Goal: Communication & Community: Answer question/provide support

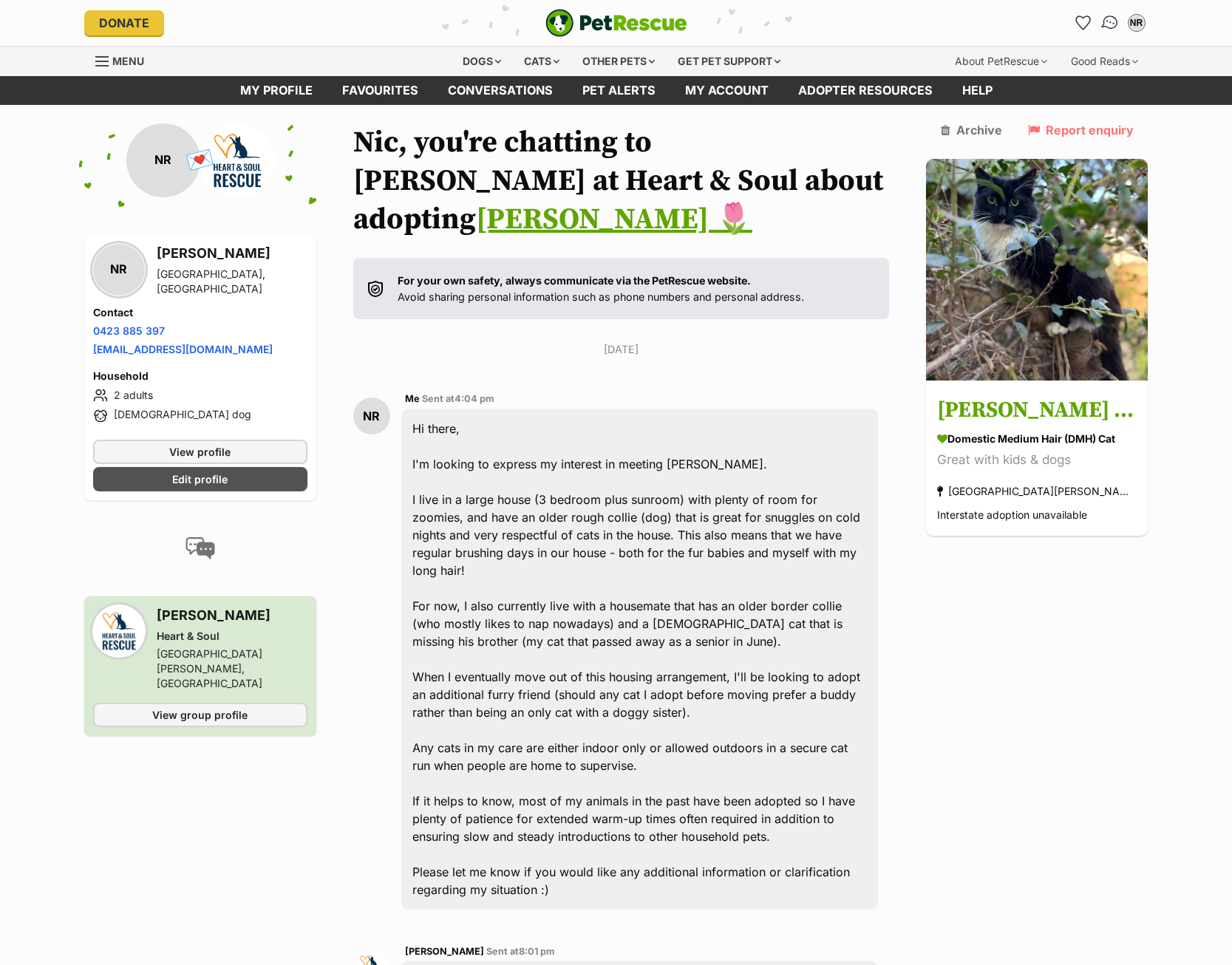
click at [1104, 25] on img "Conversations" at bounding box center [1110, 23] width 20 height 19
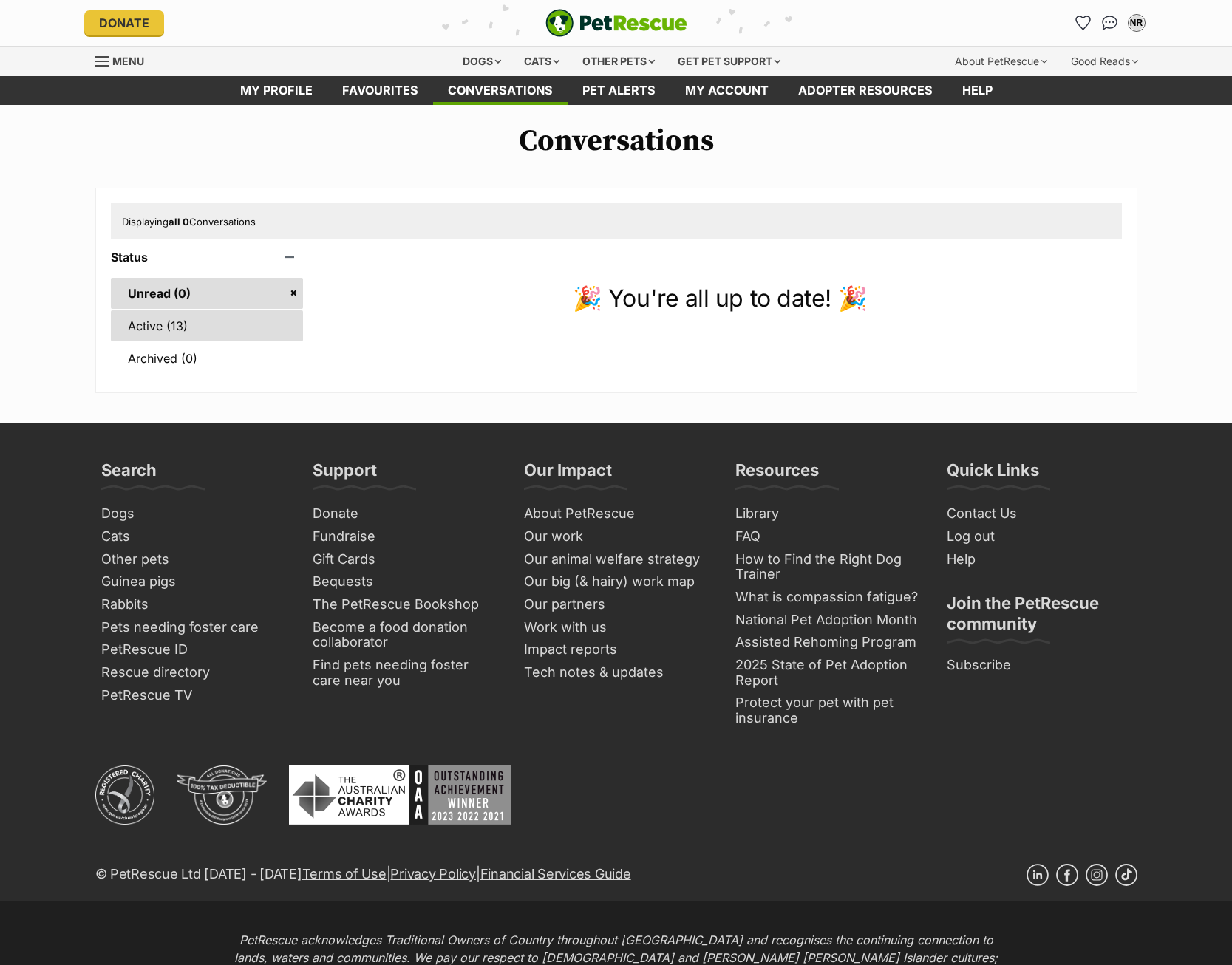
click at [245, 330] on link "Active (13)" at bounding box center [207, 325] width 193 height 31
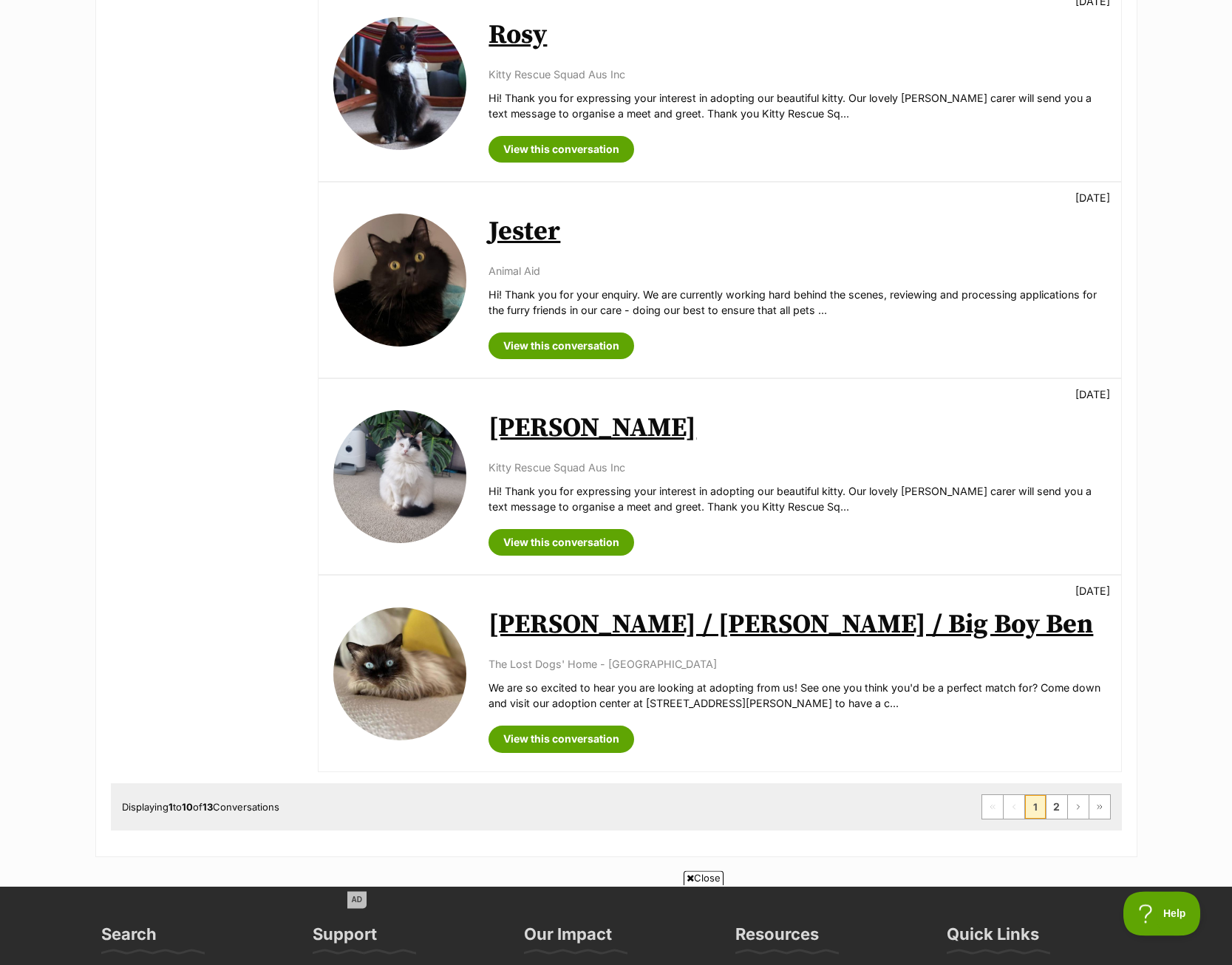
scroll to position [1432, 0]
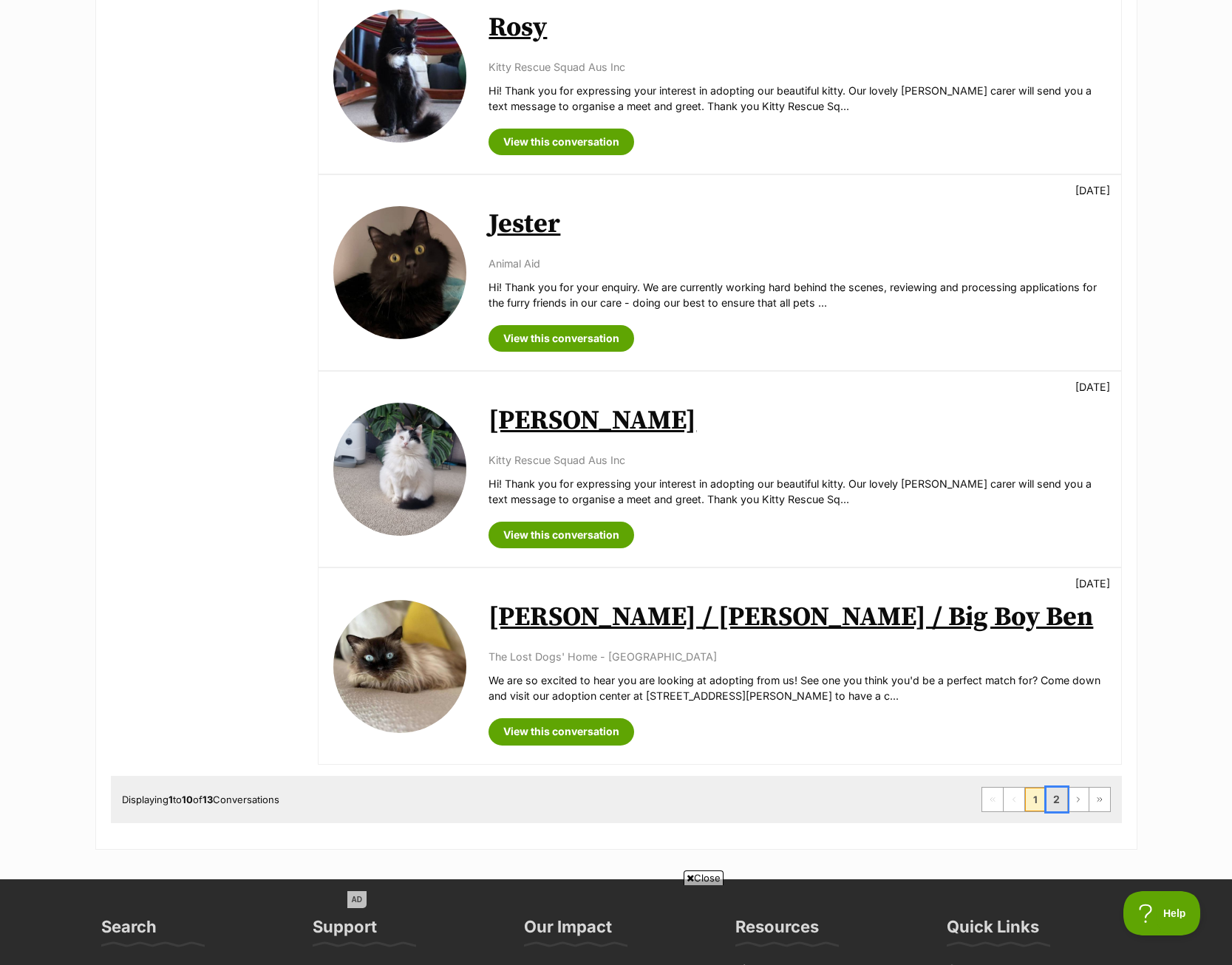
click at [1062, 794] on link "2" at bounding box center [1056, 799] width 20 height 24
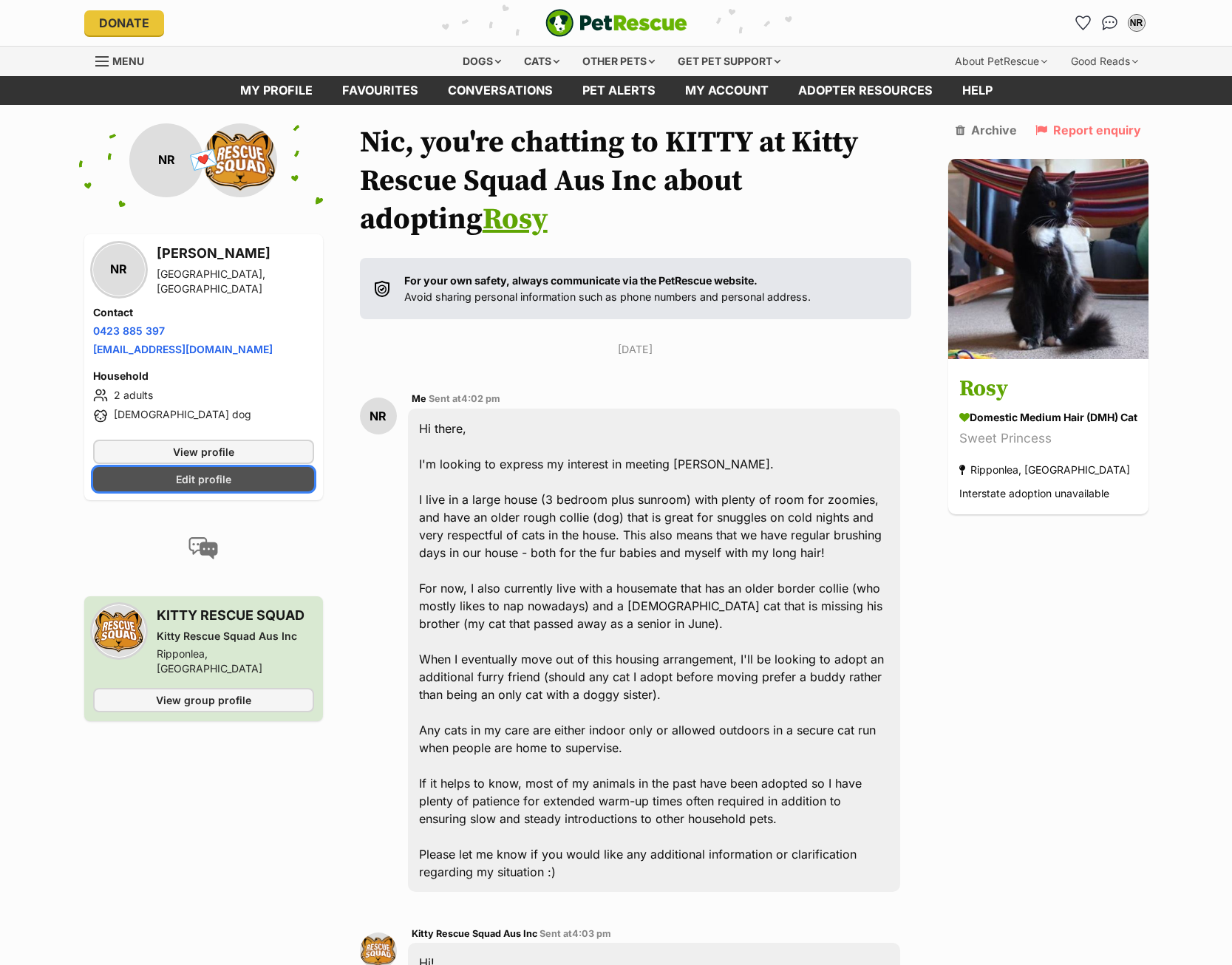
click at [193, 488] on link "Edit profile" at bounding box center [203, 479] width 221 height 25
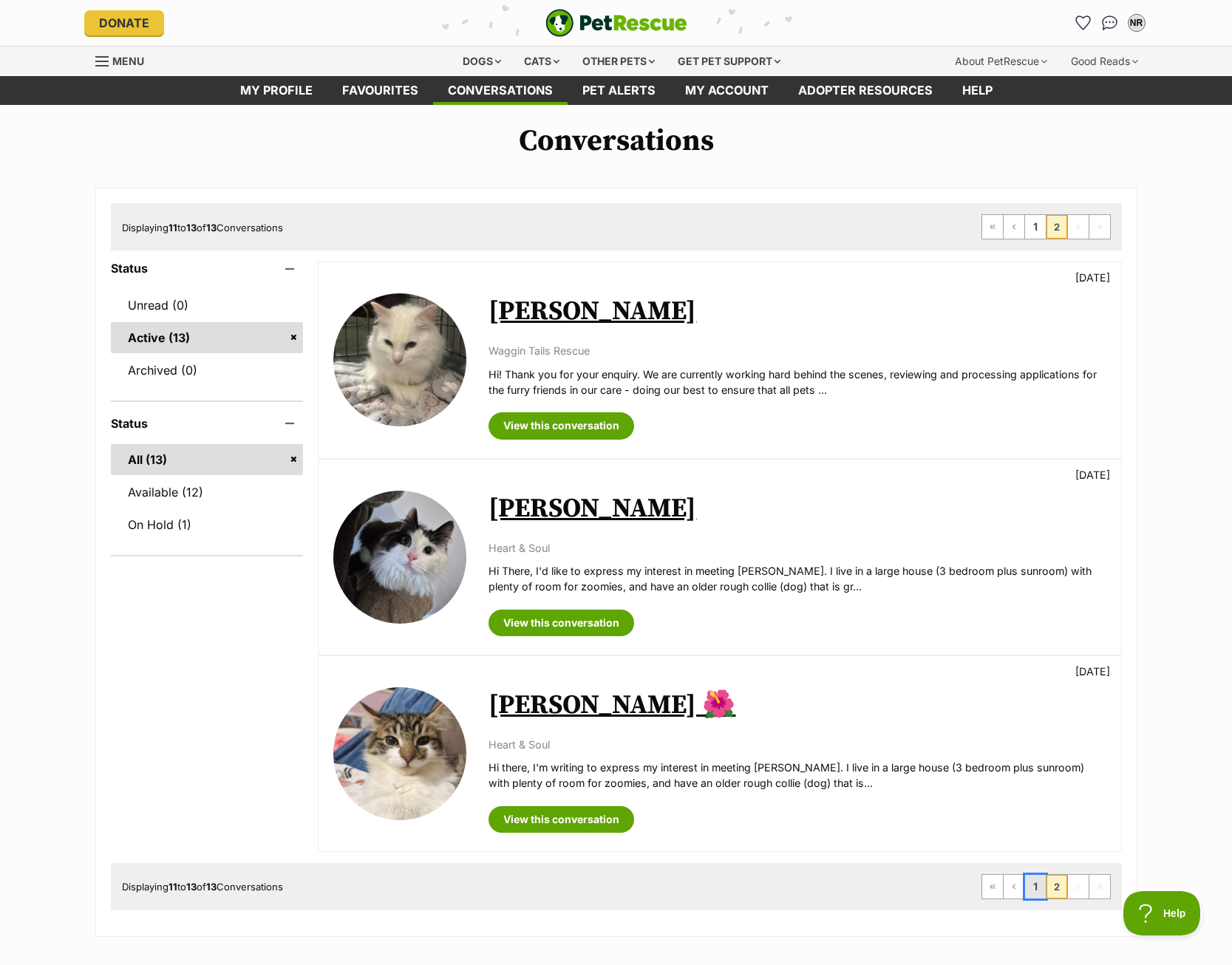
click at [1032, 888] on link "1" at bounding box center [1035, 886] width 20 height 24
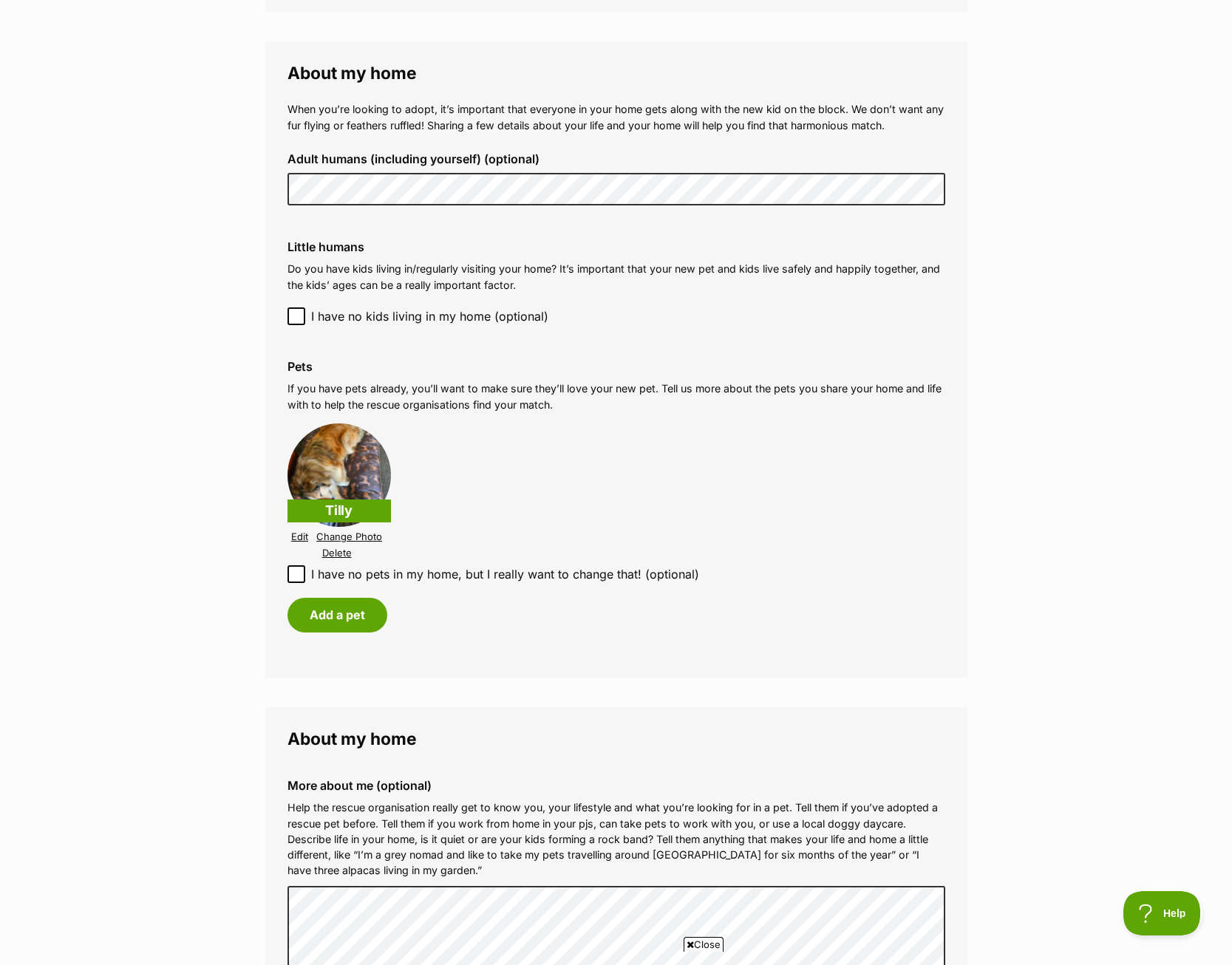
click at [301, 537] on link "Edit" at bounding box center [299, 536] width 17 height 11
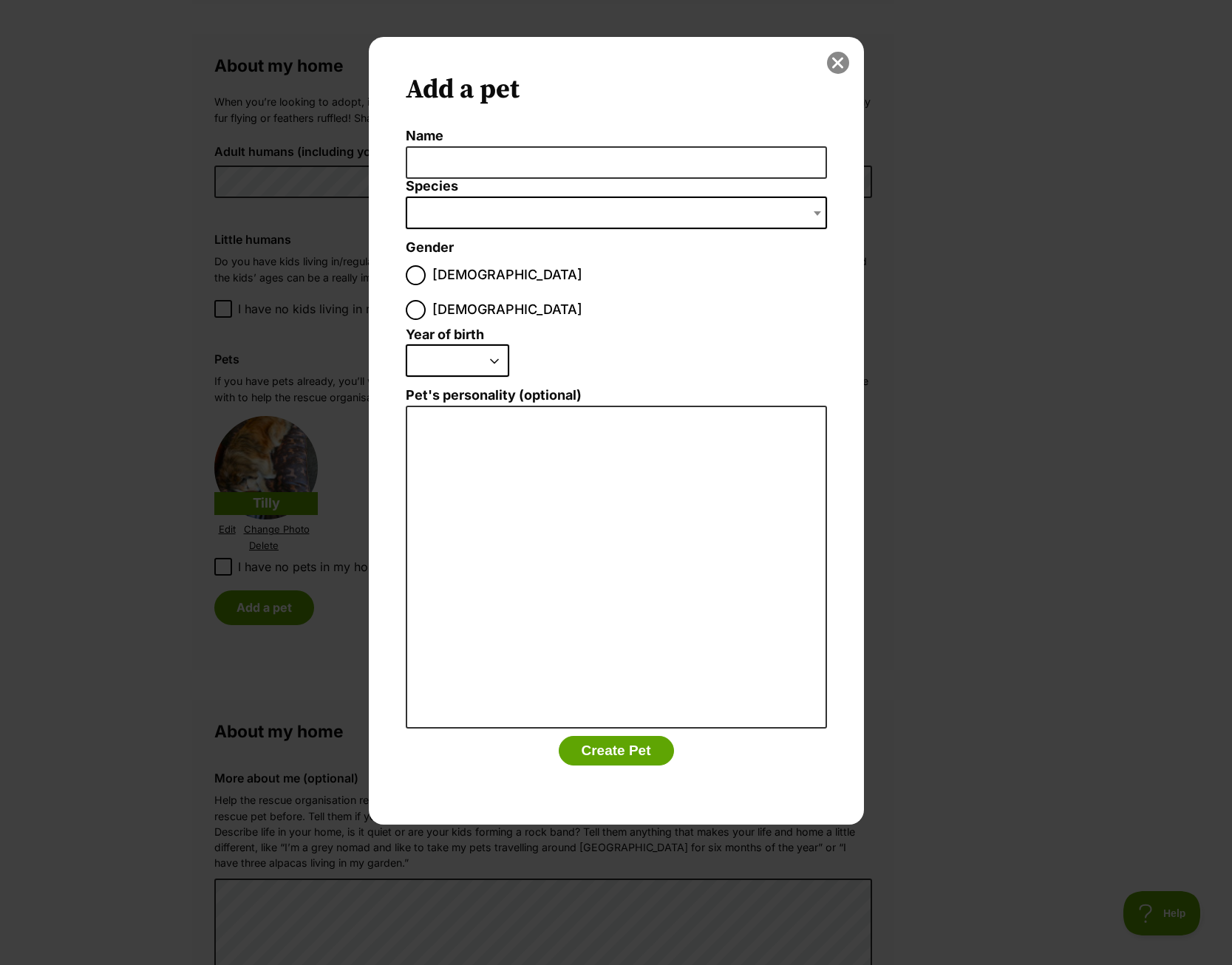
click at [831, 70] on button "close" at bounding box center [837, 63] width 22 height 22
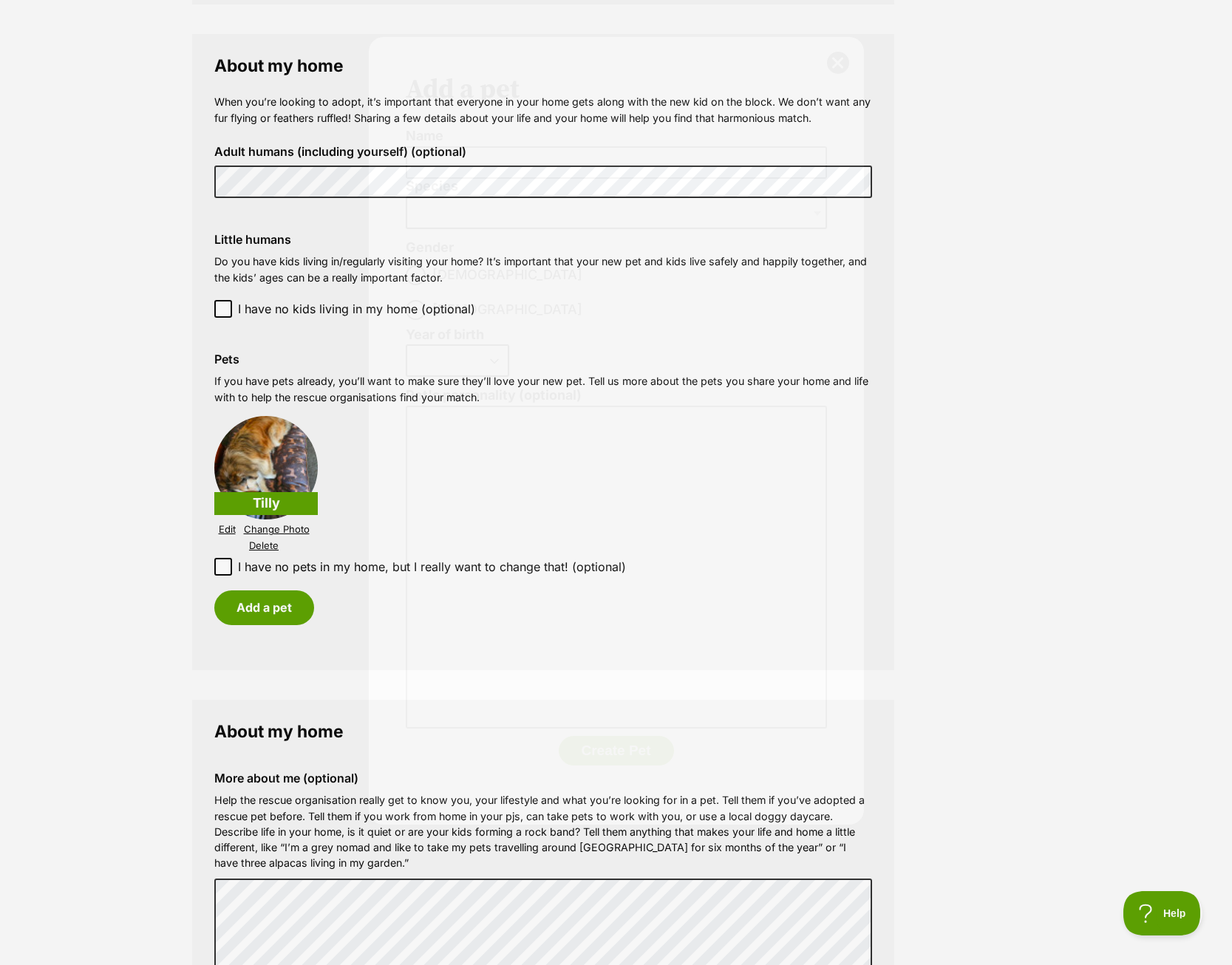
scroll to position [1055, 0]
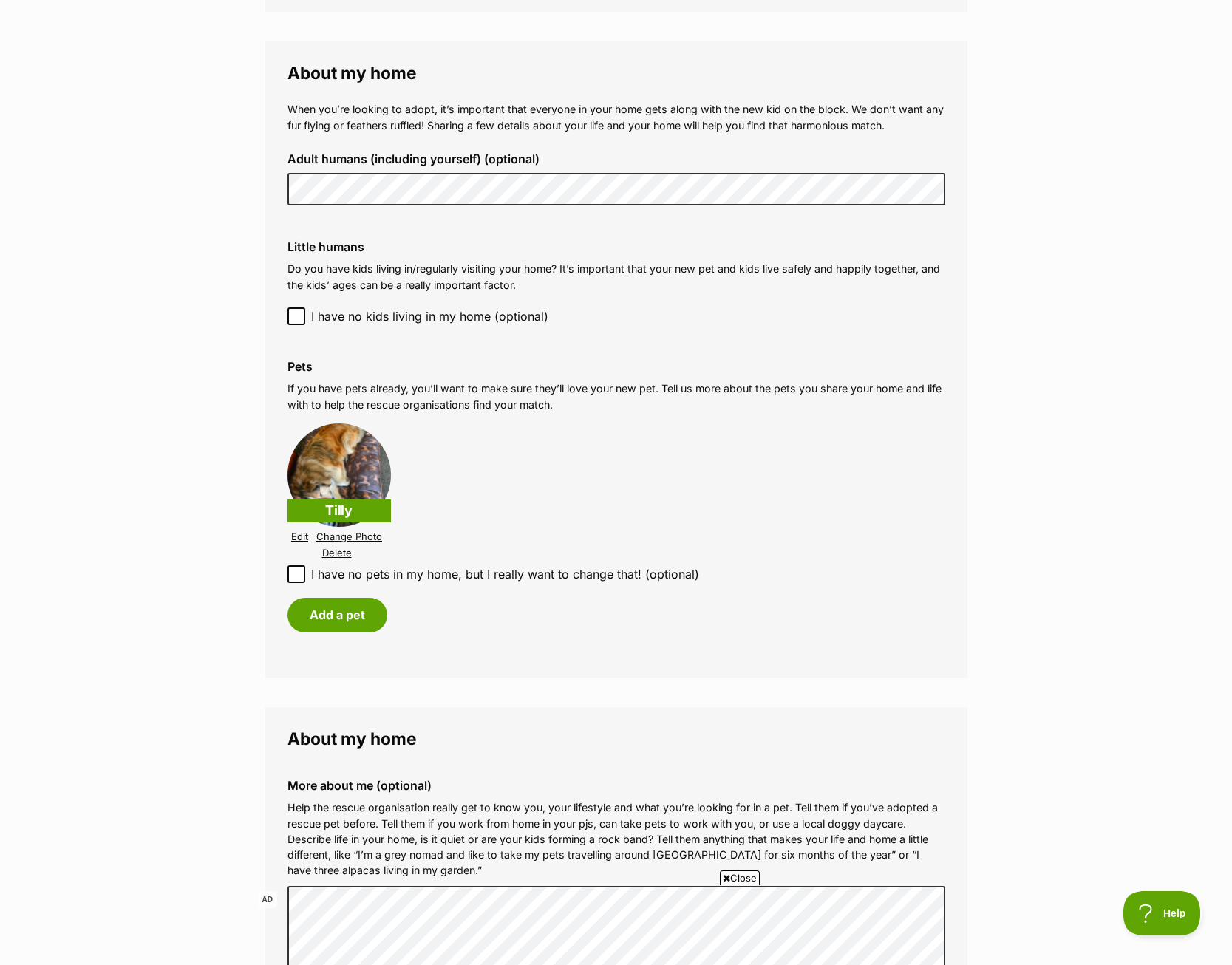
click at [299, 534] on link "Edit" at bounding box center [299, 536] width 17 height 11
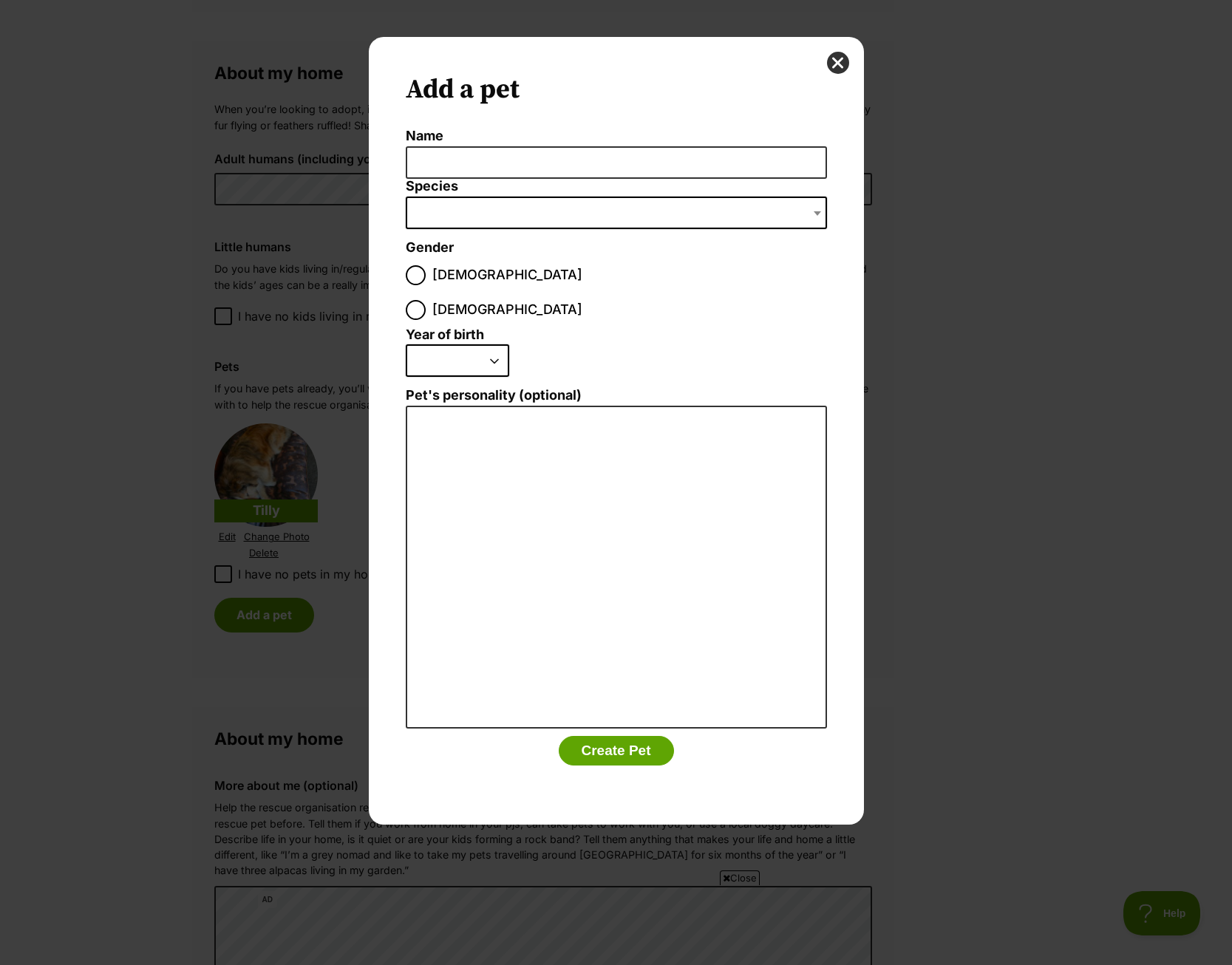
scroll to position [0, 0]
click at [843, 62] on button "close" at bounding box center [837, 63] width 22 height 22
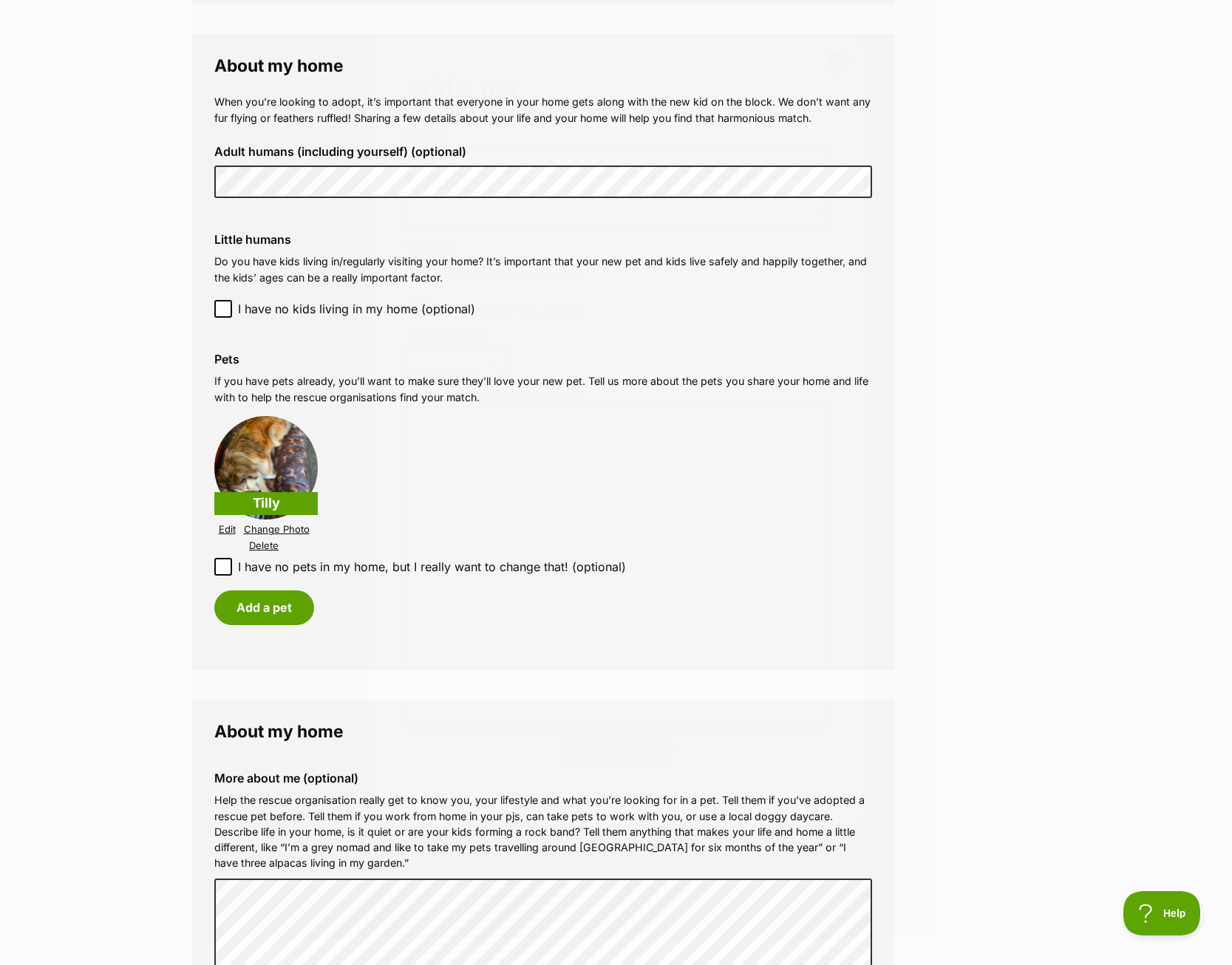
scroll to position [1055, 0]
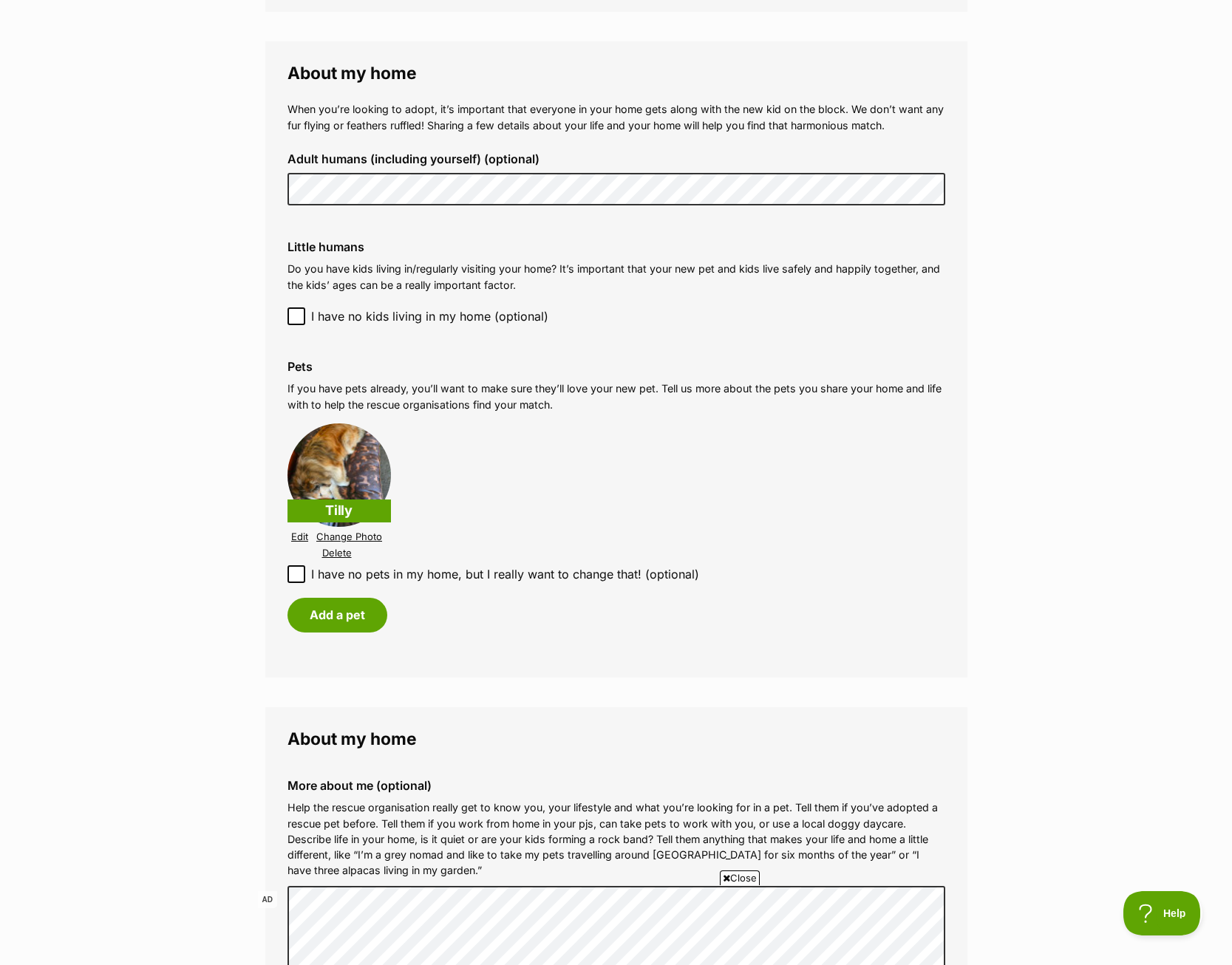
click at [358, 477] on img at bounding box center [338, 475] width 103 height 103
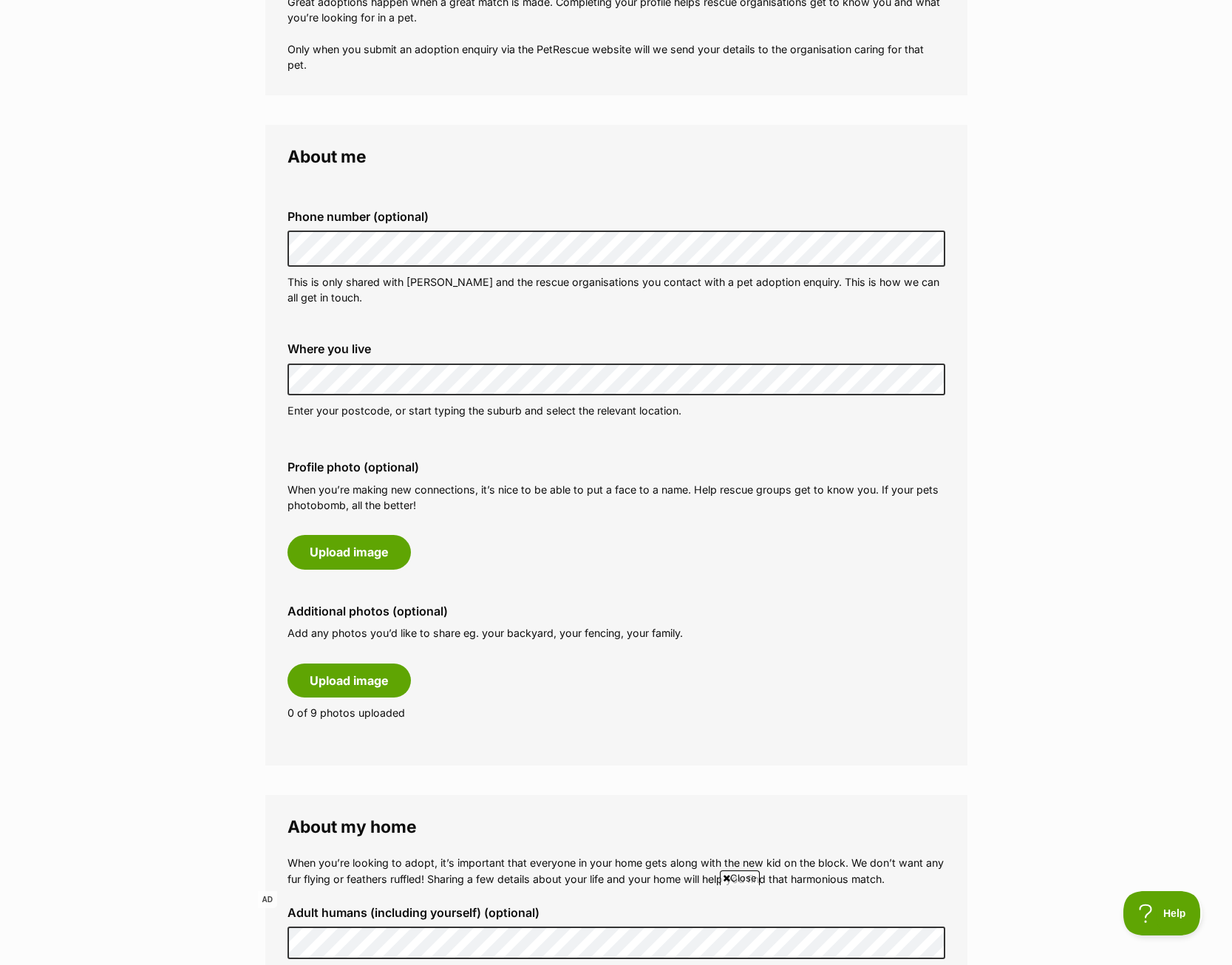
scroll to position [0, 0]
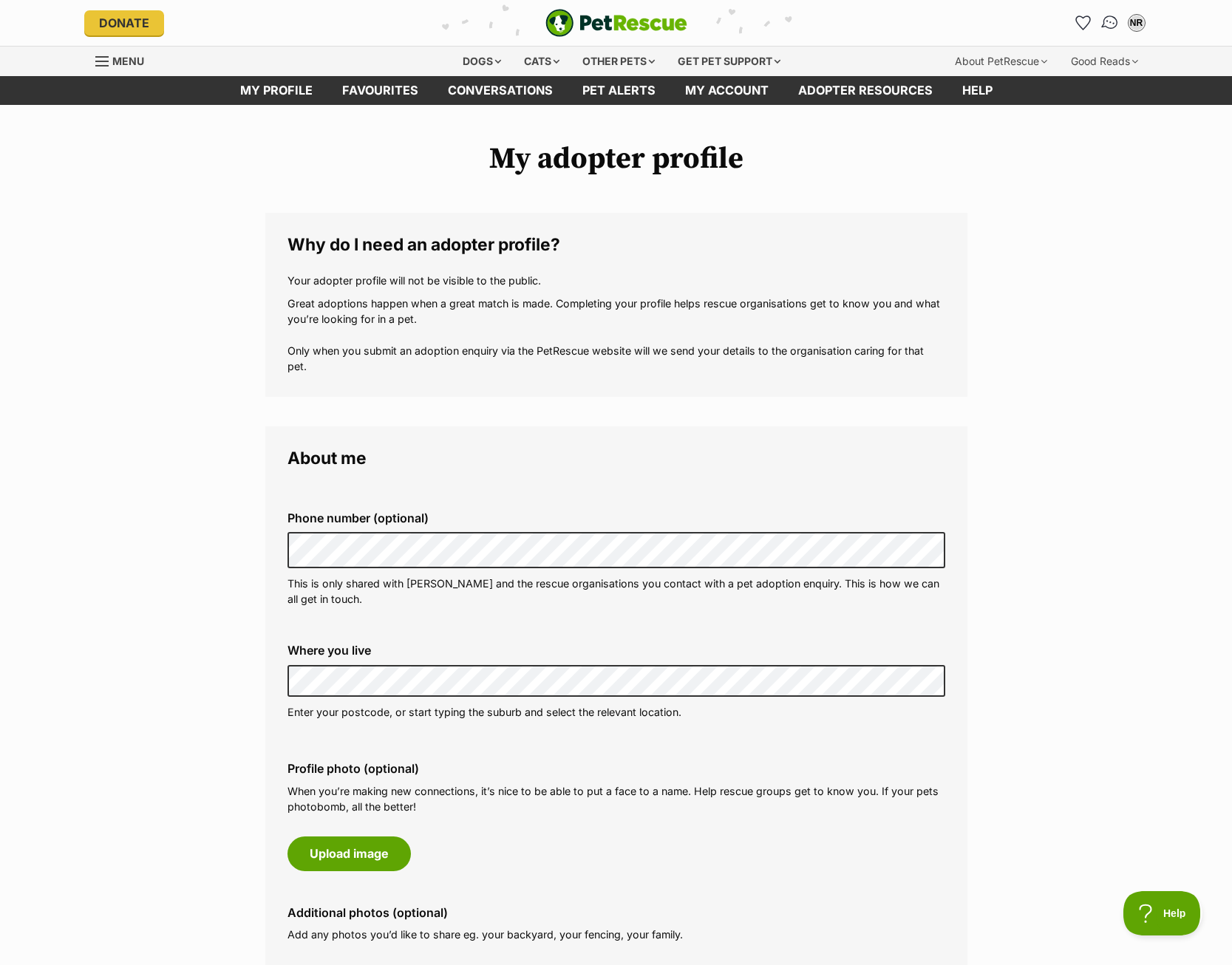
click at [1107, 29] on img "Conversations" at bounding box center [1110, 23] width 20 height 19
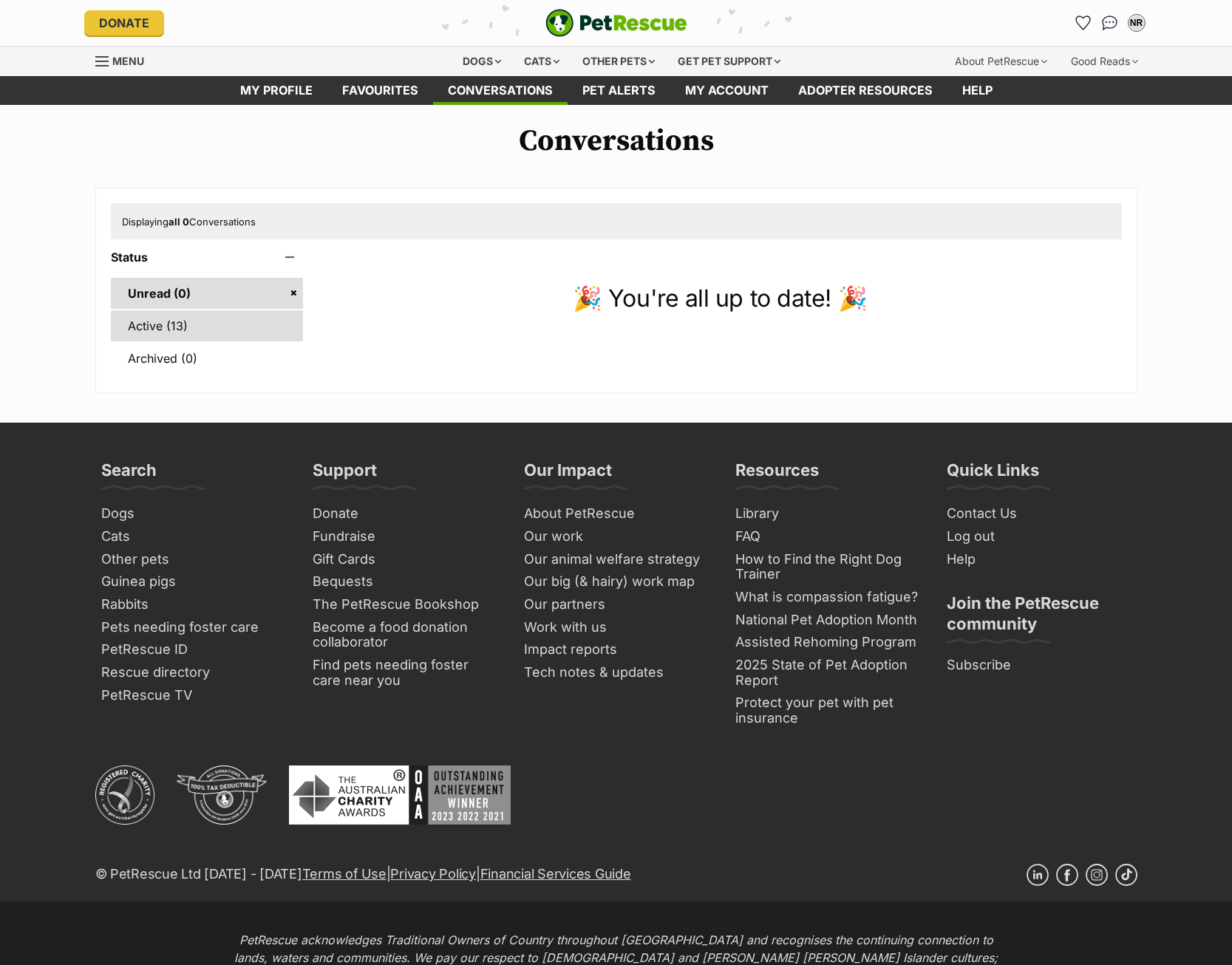
click at [139, 332] on link "Active (13)" at bounding box center [207, 325] width 193 height 31
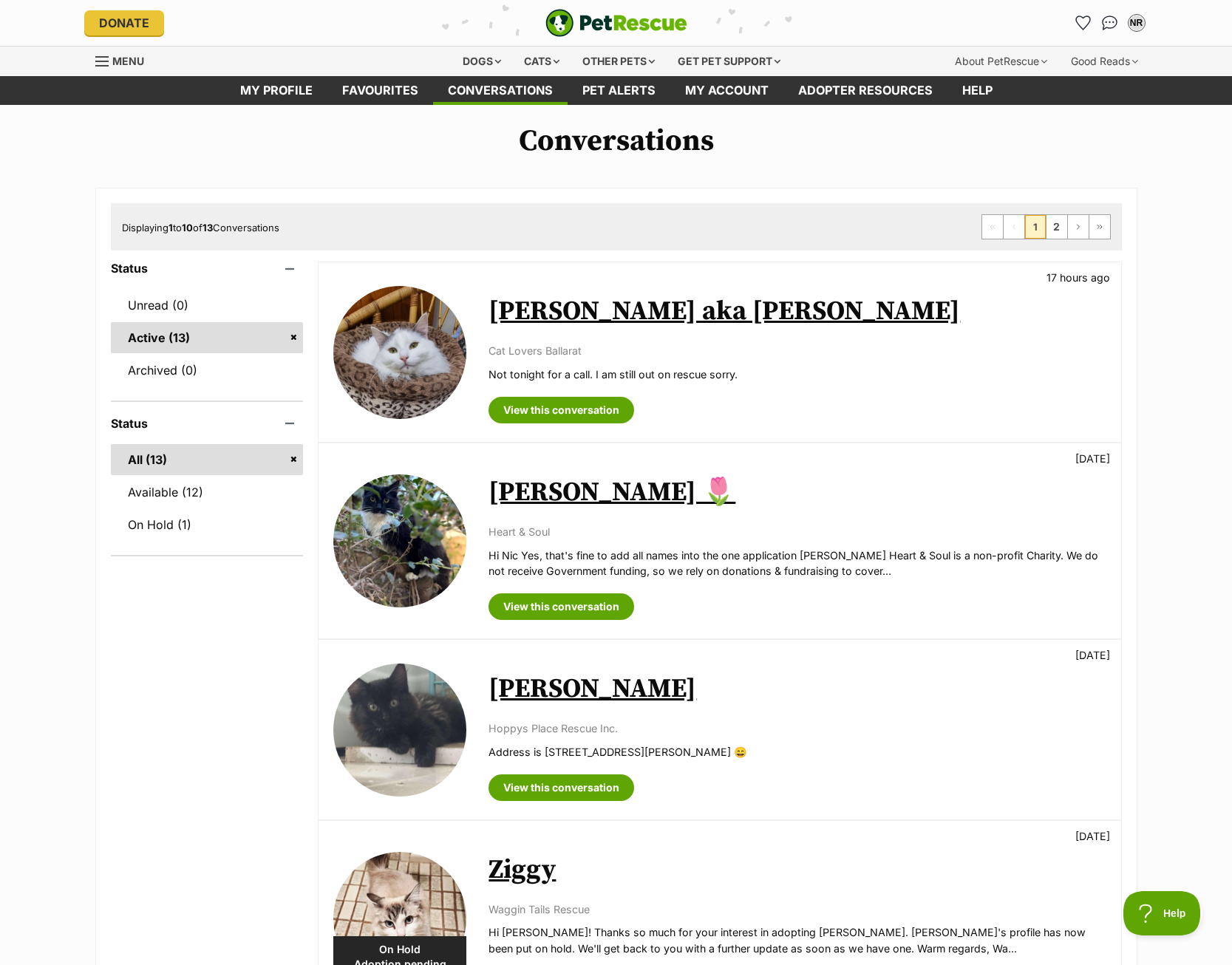
click at [663, 470] on div "Gertie 🌷 2 days ago Heart & Soul Hi Nic Yes, that's fine to add all names into …" at bounding box center [797, 541] width 617 height 158
click at [540, 489] on link "[PERSON_NAME] 🌷" at bounding box center [612, 492] width 247 height 33
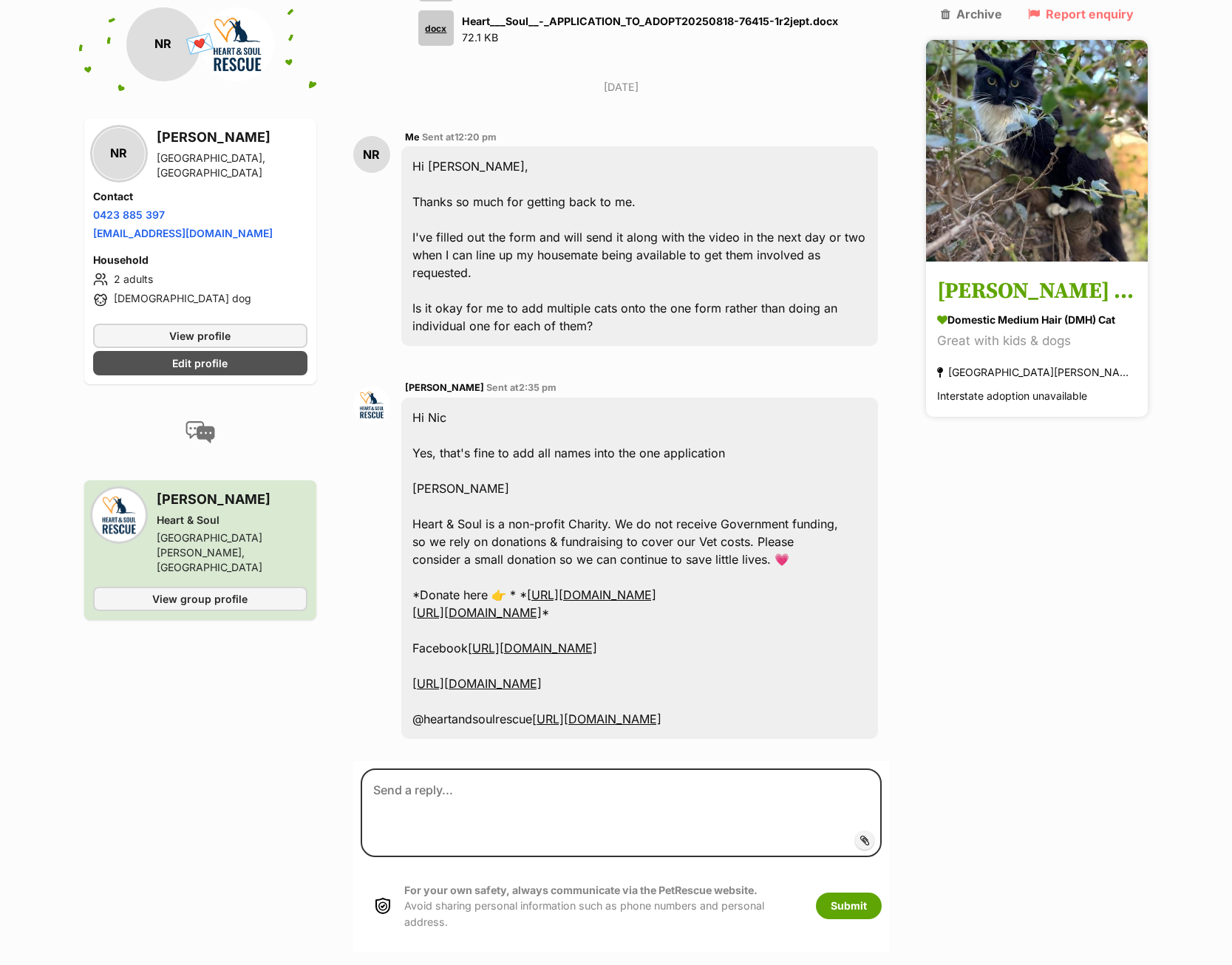
scroll to position [1708, 0]
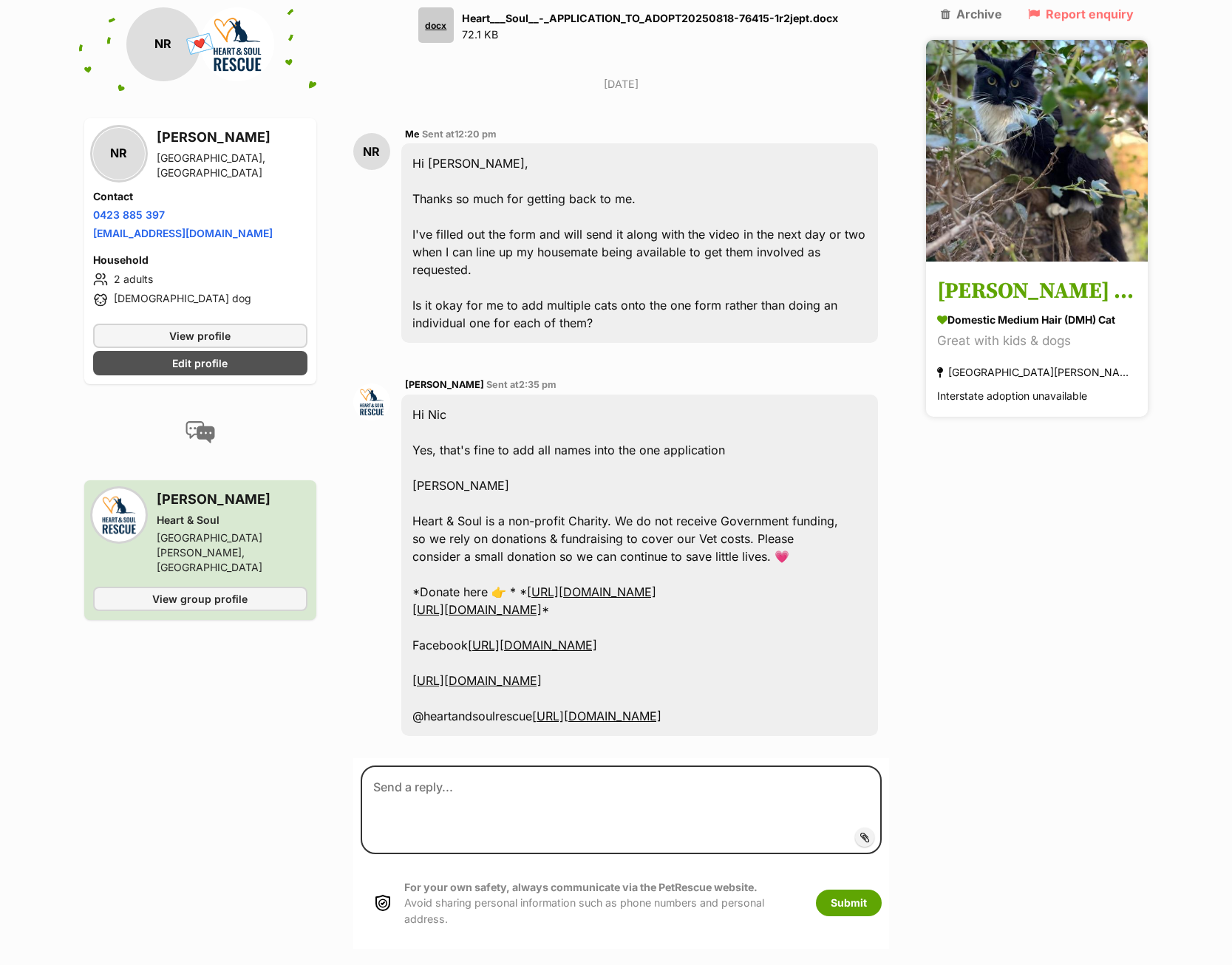
click at [1003, 276] on h3 "[PERSON_NAME] 🌷" at bounding box center [1037, 292] width 200 height 33
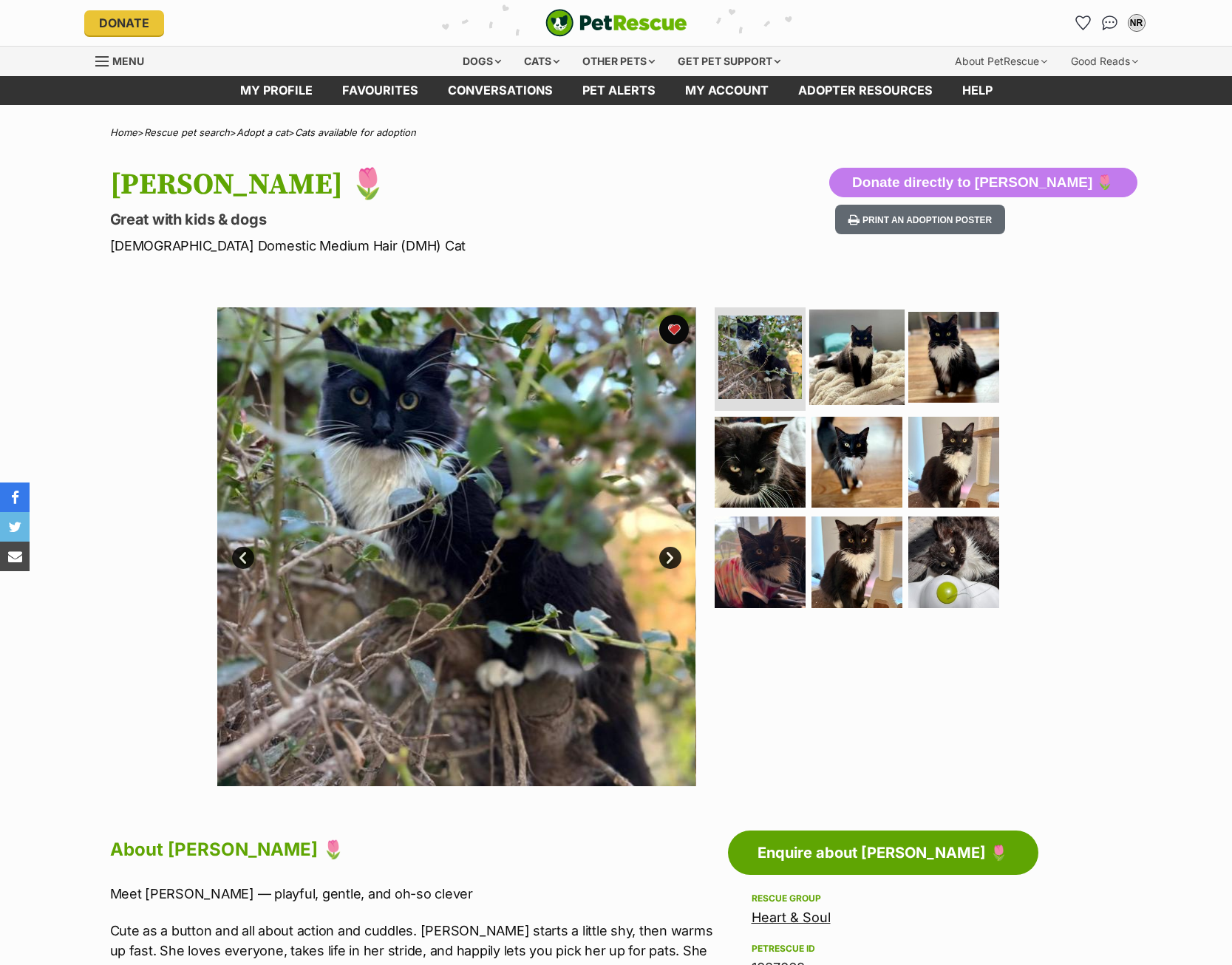
click at [869, 362] on img at bounding box center [857, 357] width 95 height 95
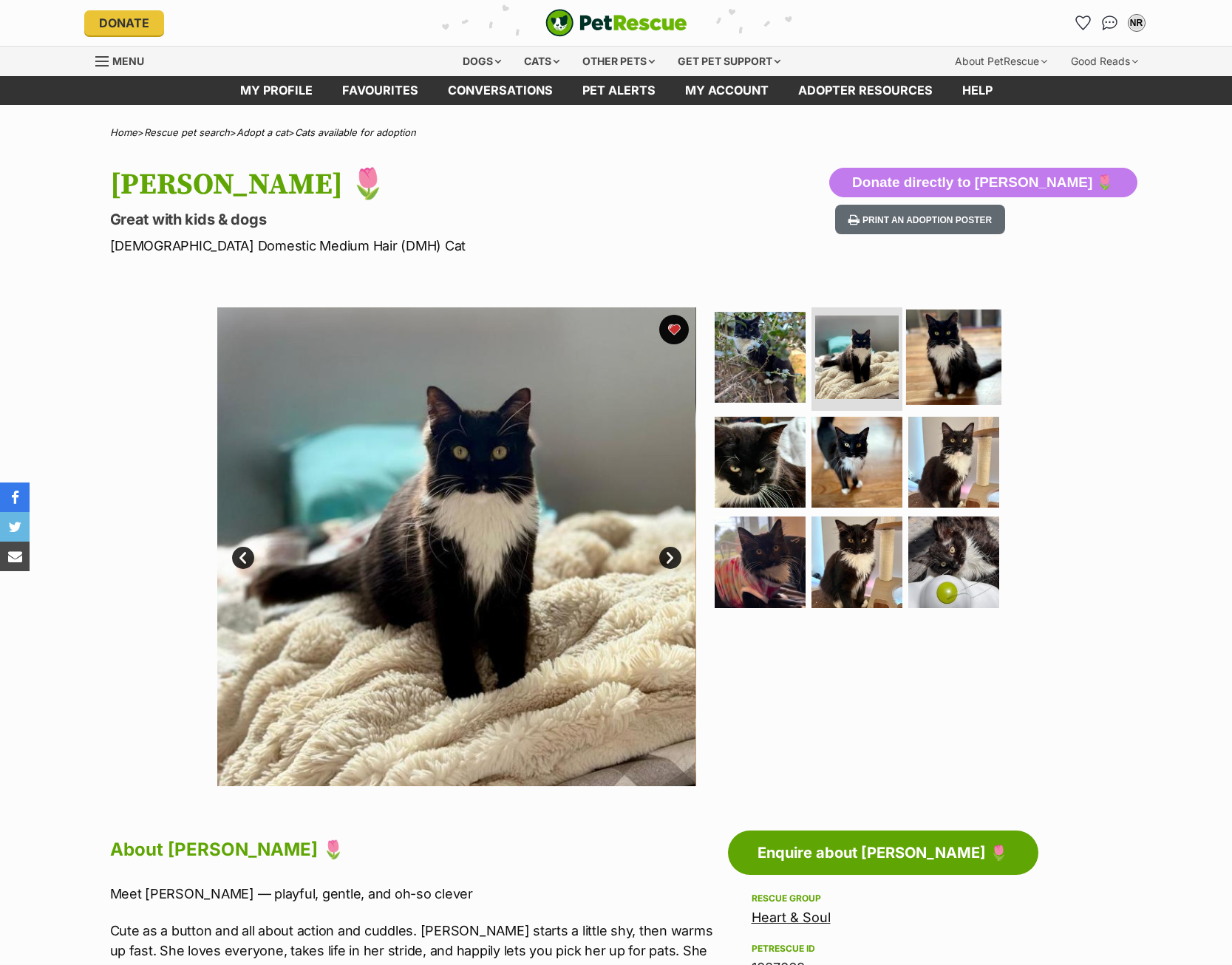
click at [975, 356] on img at bounding box center [954, 357] width 95 height 95
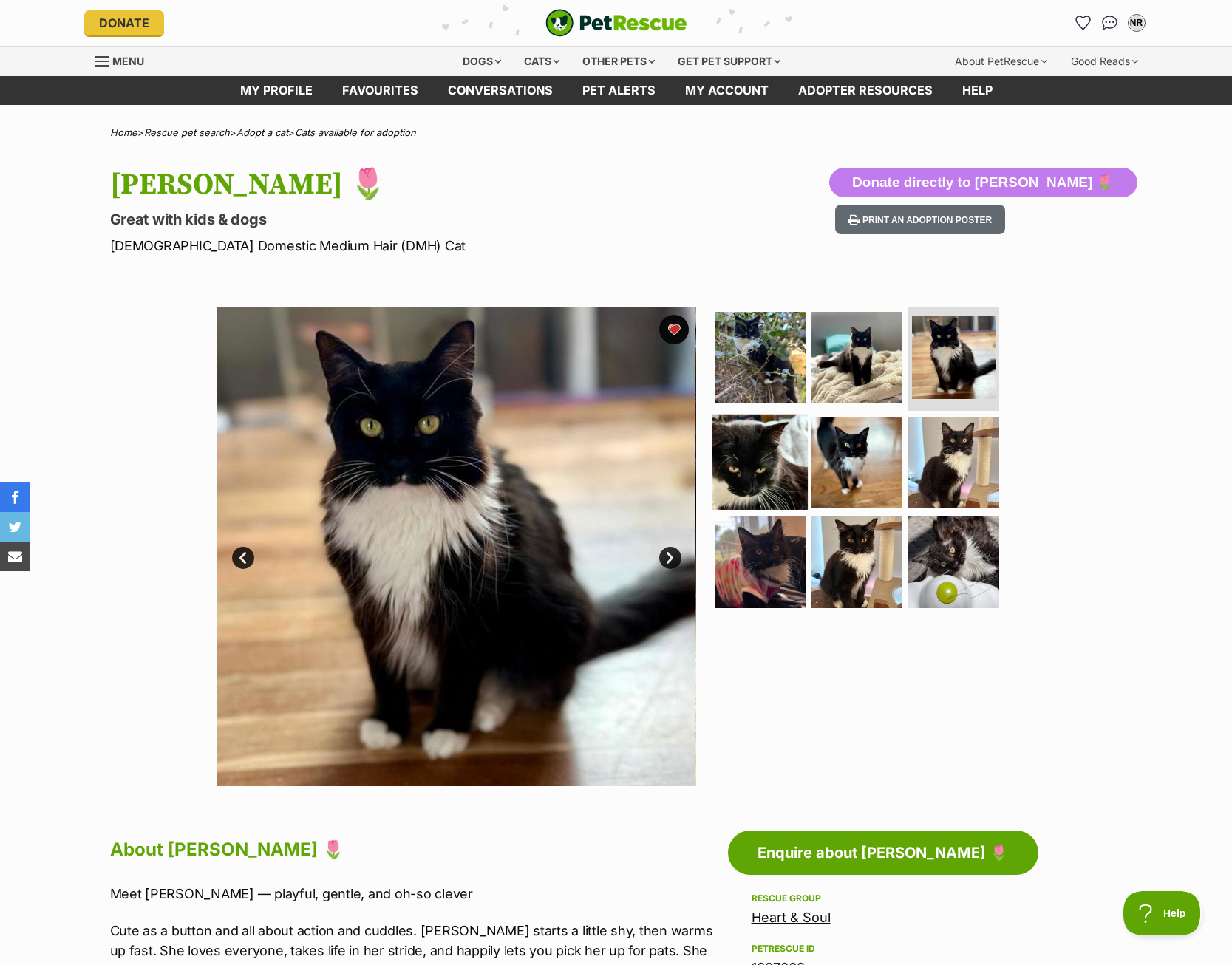
click at [774, 456] on img at bounding box center [760, 461] width 95 height 95
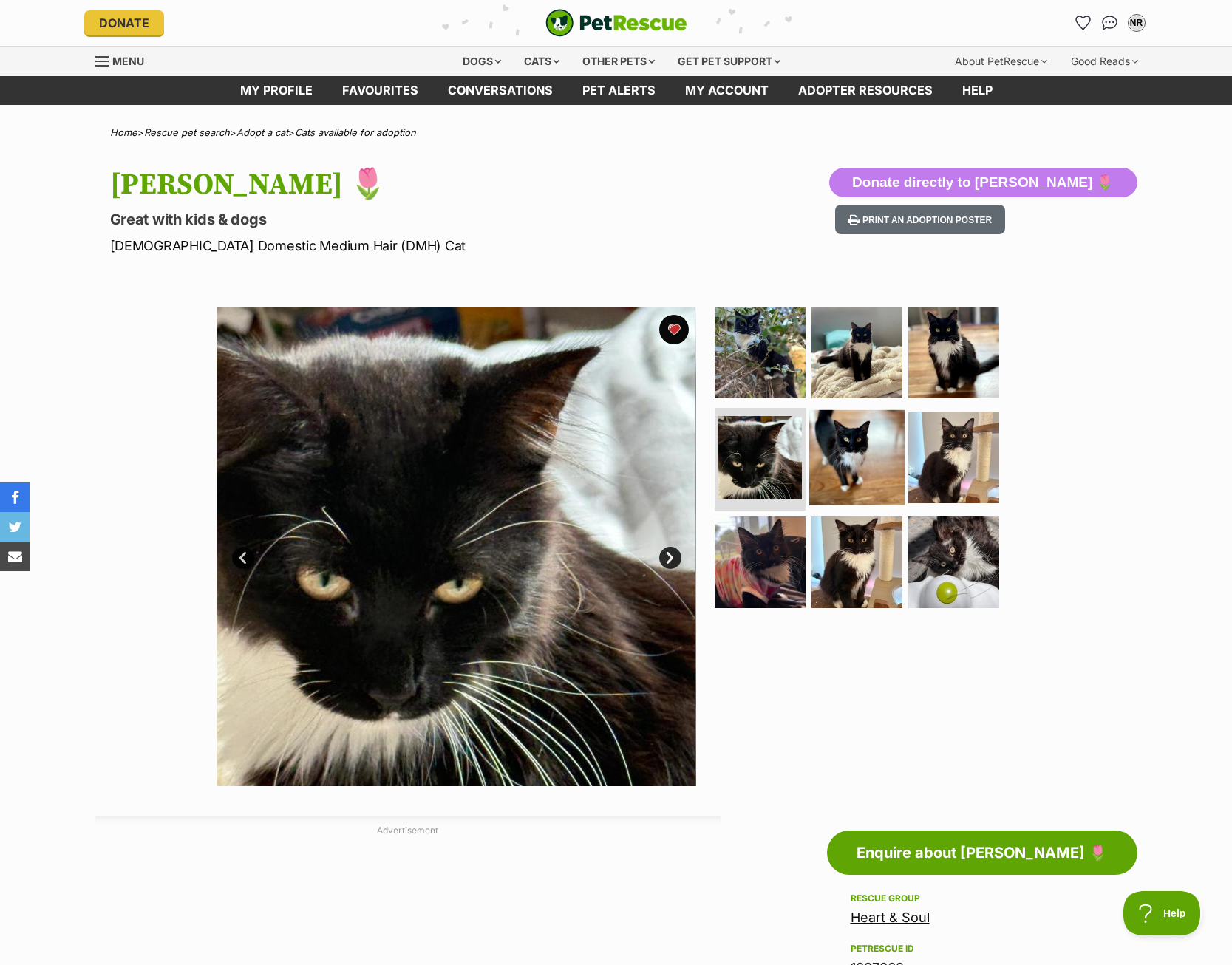
click at [852, 447] on img at bounding box center [857, 457] width 95 height 95
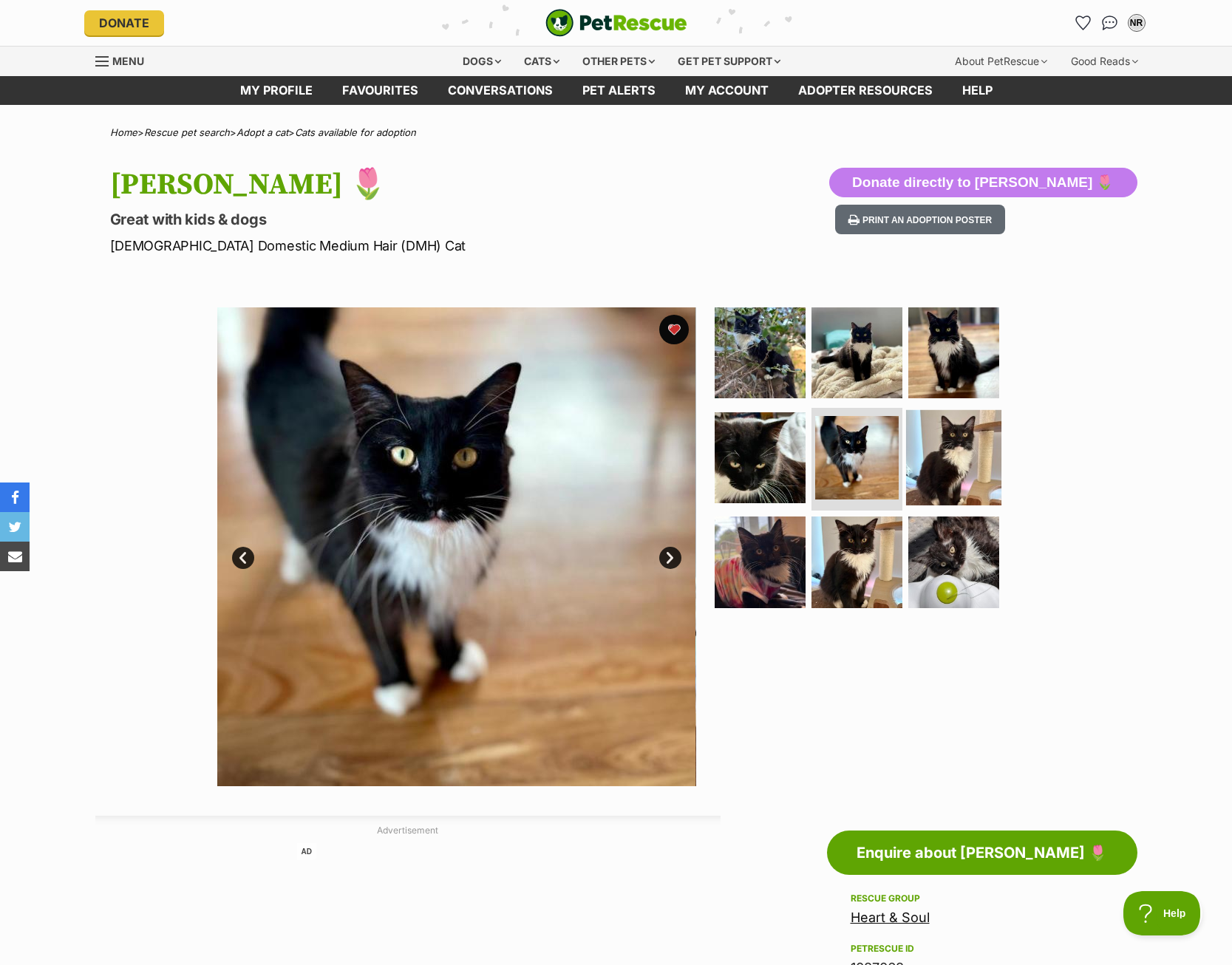
click at [976, 450] on img at bounding box center [954, 457] width 95 height 95
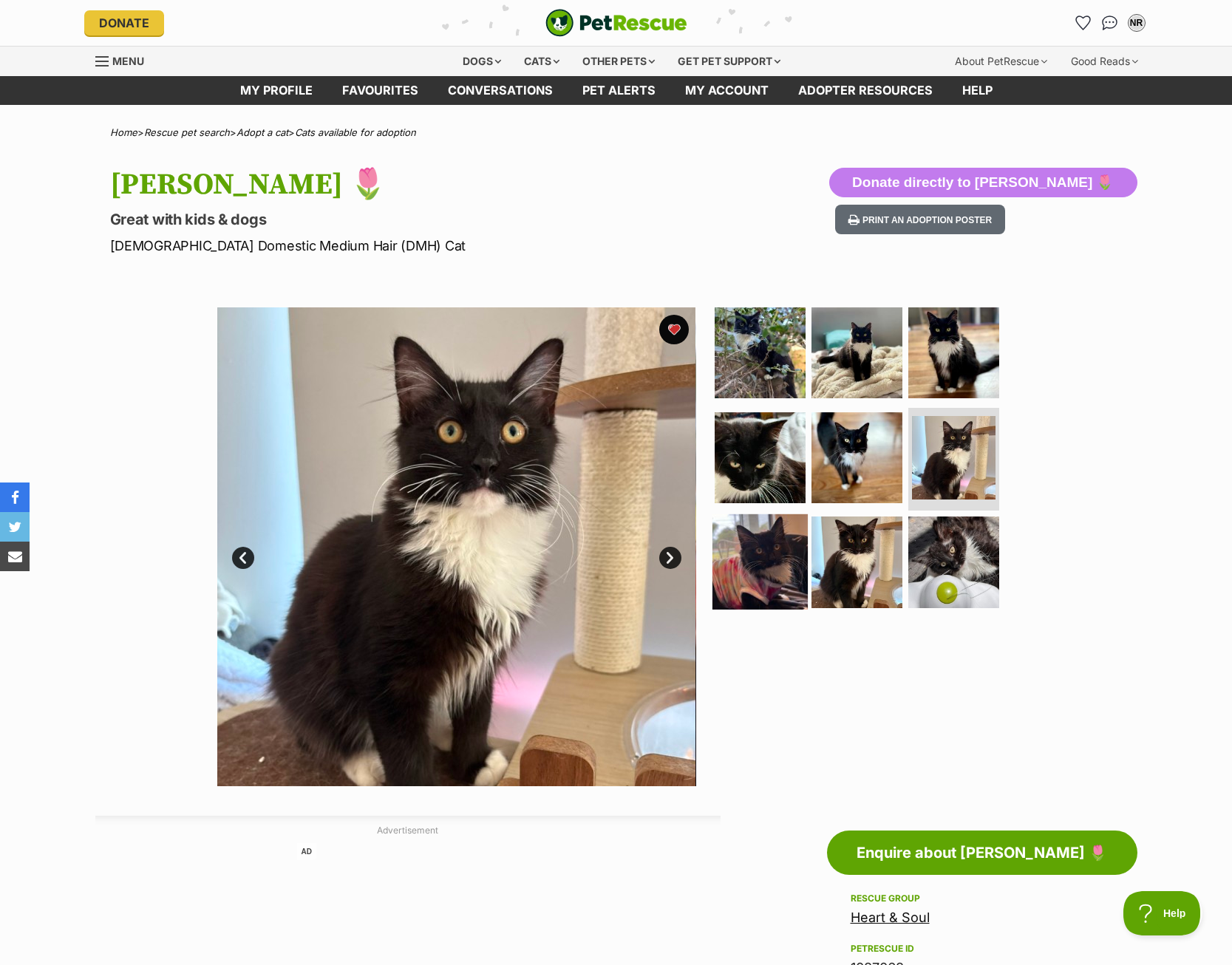
click at [782, 556] on img at bounding box center [760, 562] width 95 height 95
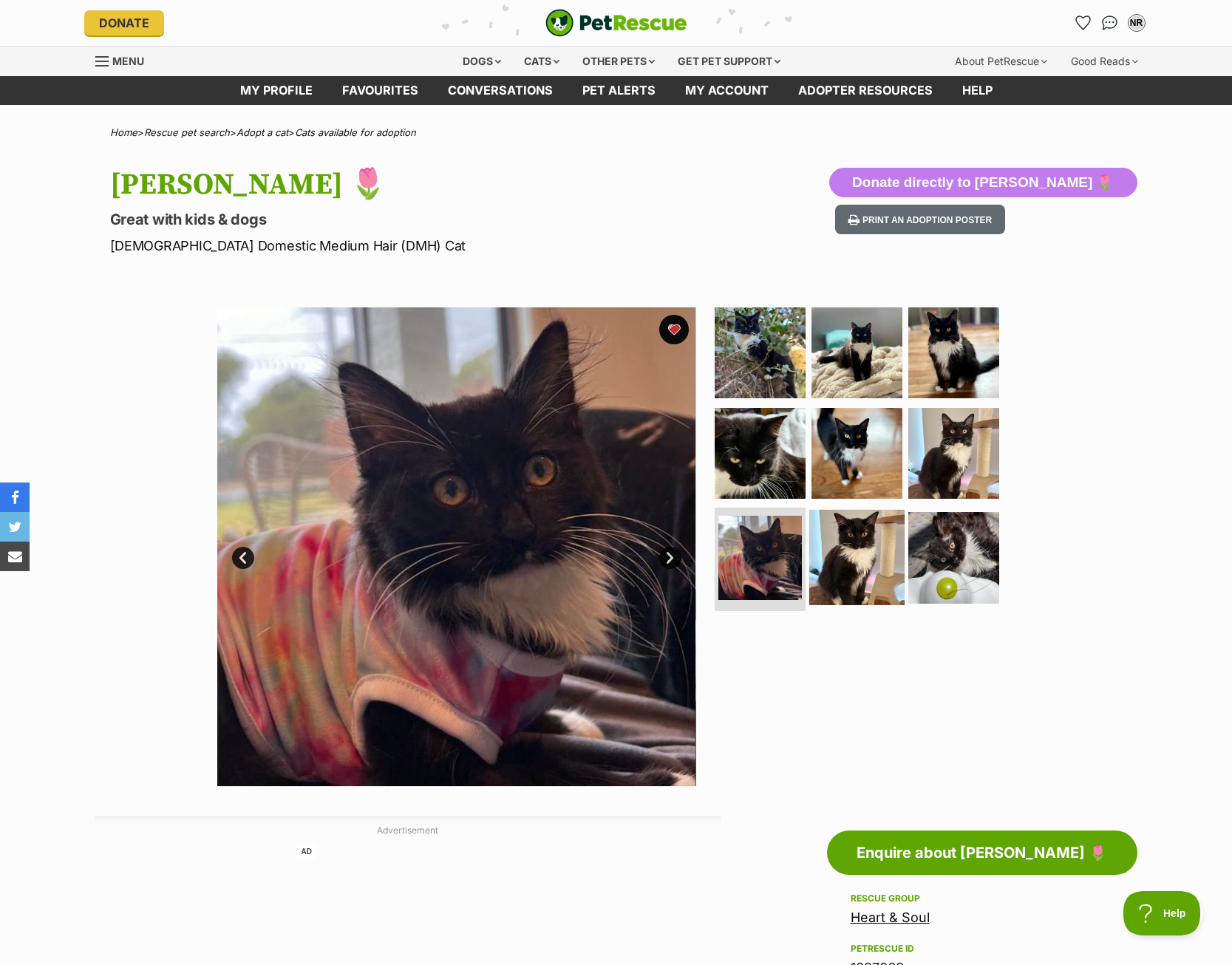
click at [861, 556] on img at bounding box center [857, 557] width 95 height 95
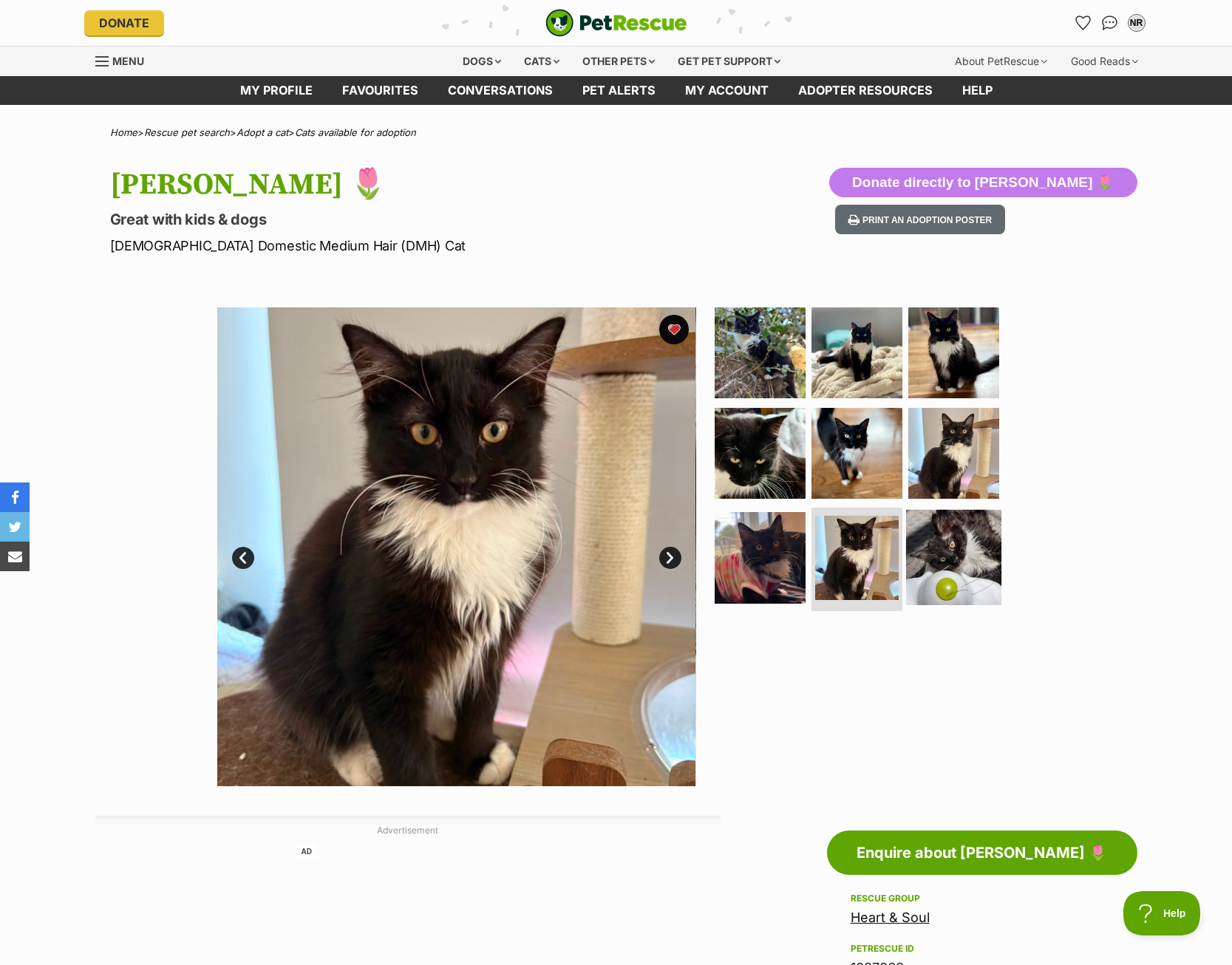
click at [950, 538] on img at bounding box center [954, 557] width 95 height 95
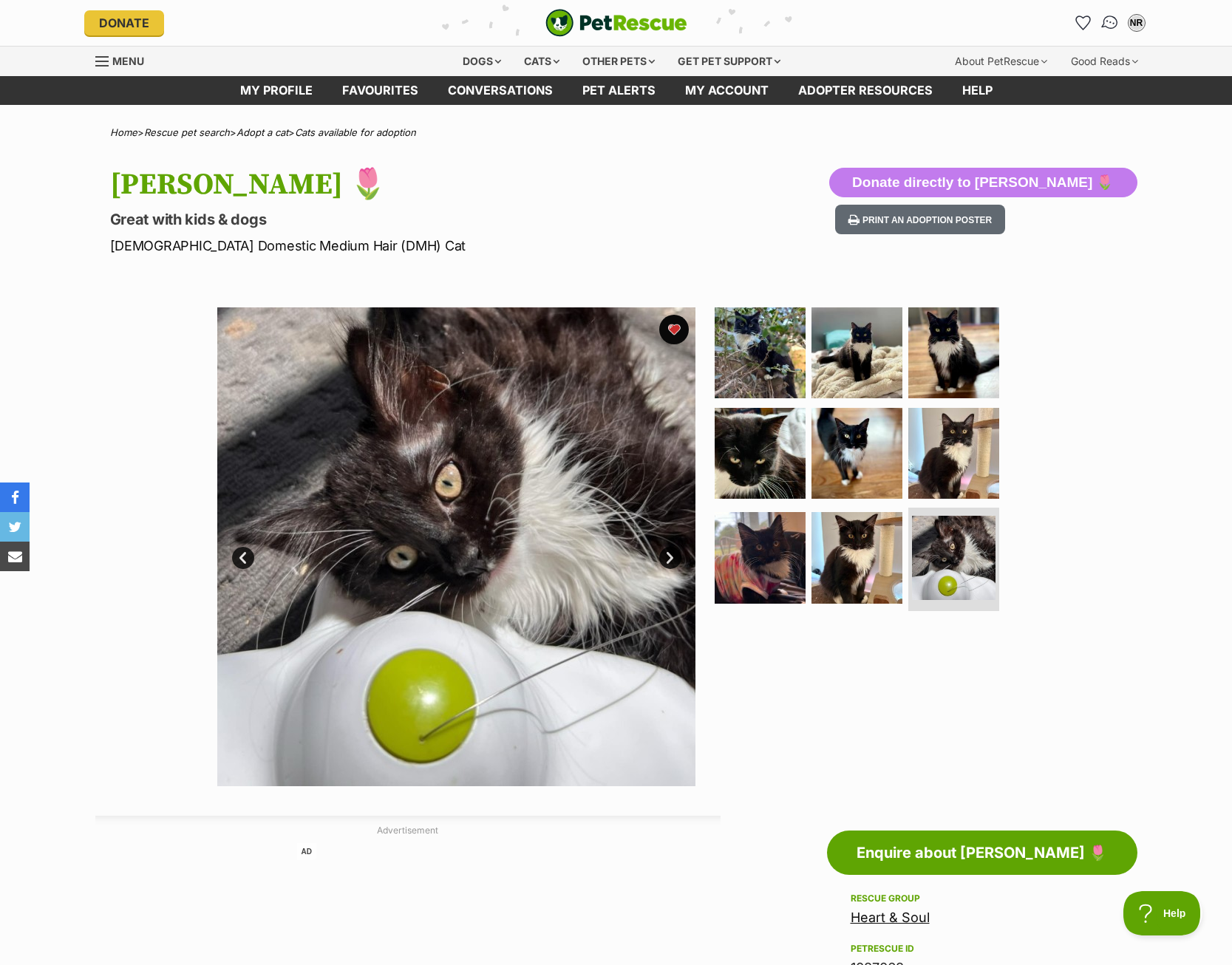
click at [1109, 26] on img "Conversations" at bounding box center [1110, 23] width 20 height 19
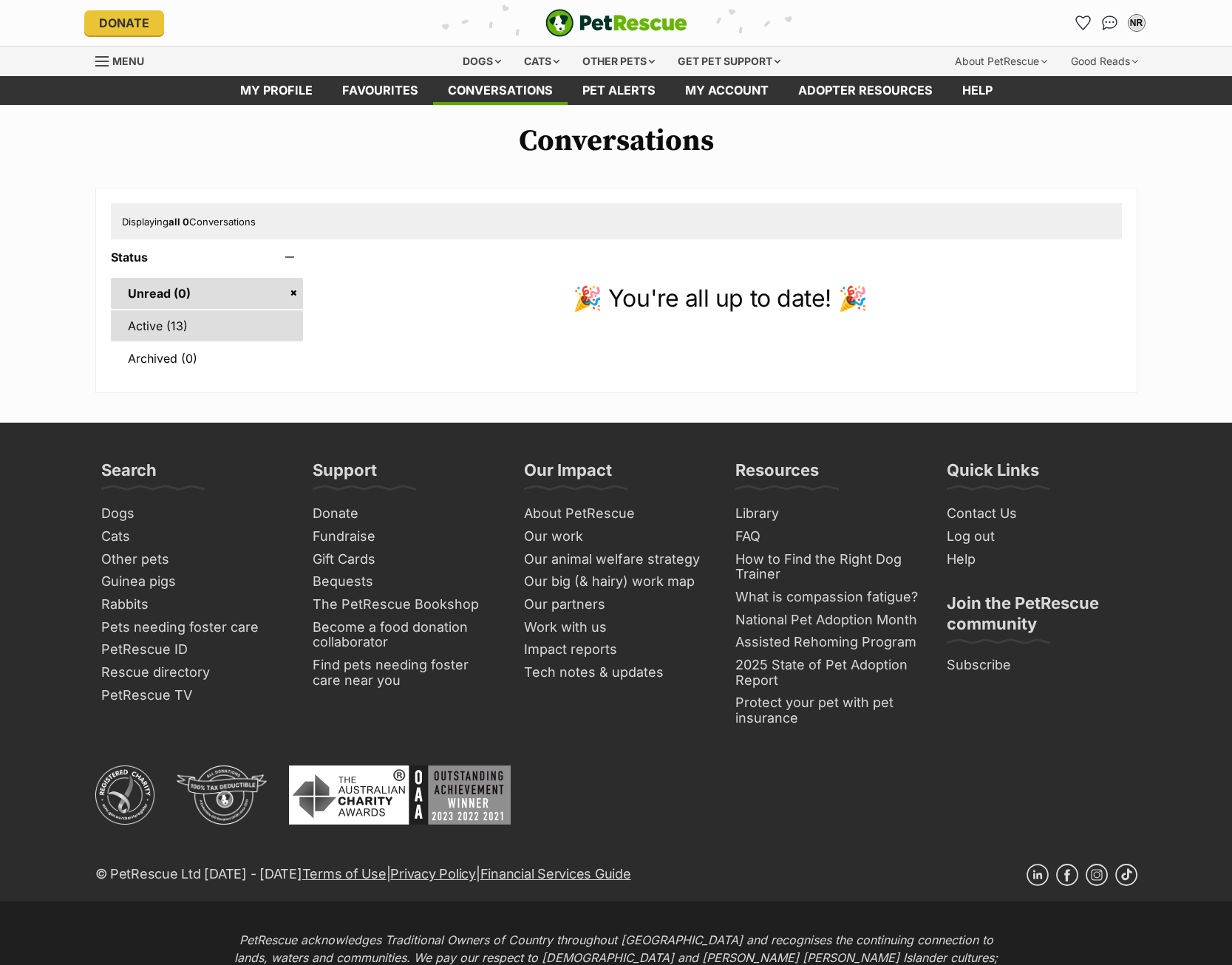
click at [173, 328] on link "Active (13)" at bounding box center [207, 325] width 193 height 31
